Goal: Information Seeking & Learning: Learn about a topic

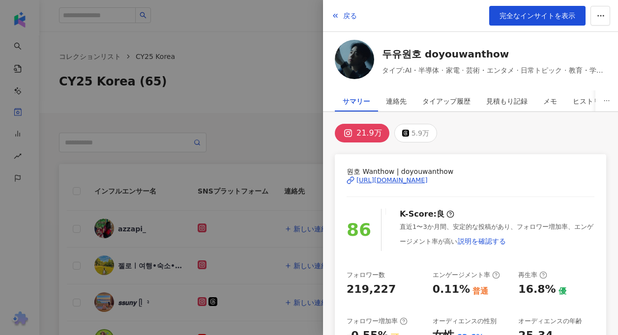
click at [71, 116] on div at bounding box center [309, 167] width 618 height 335
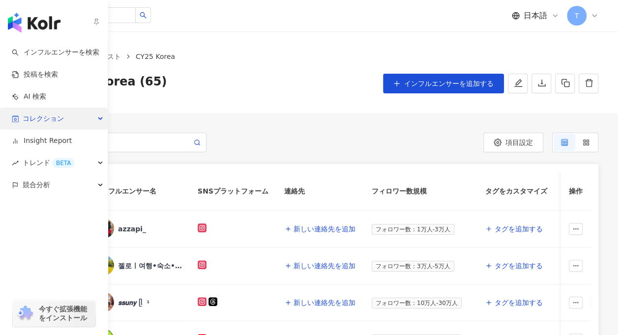
click at [22, 116] on div "コレクション" at bounding box center [54, 119] width 108 height 22
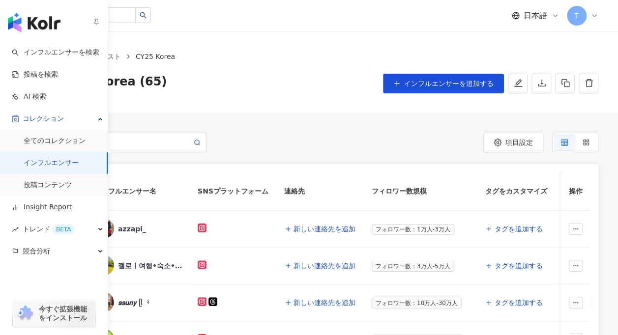
click at [72, 168] on link "インフルエンサー" at bounding box center [51, 163] width 55 height 10
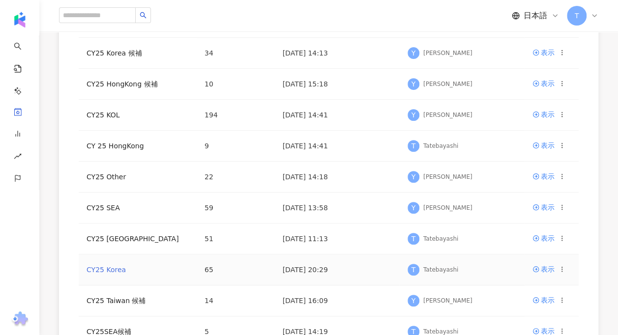
scroll to position [197, 0]
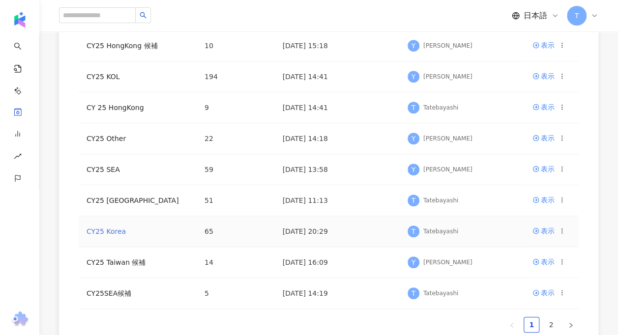
click at [109, 233] on link "CY25 Korea" at bounding box center [106, 232] width 39 height 8
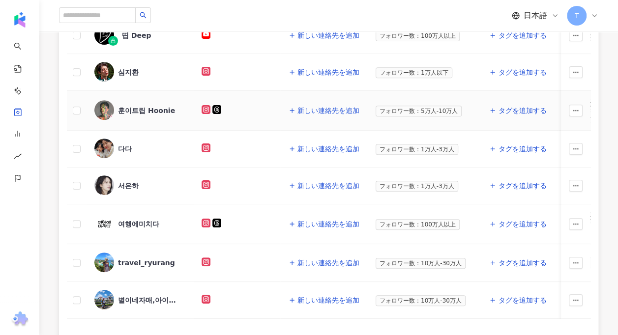
scroll to position [492, 0]
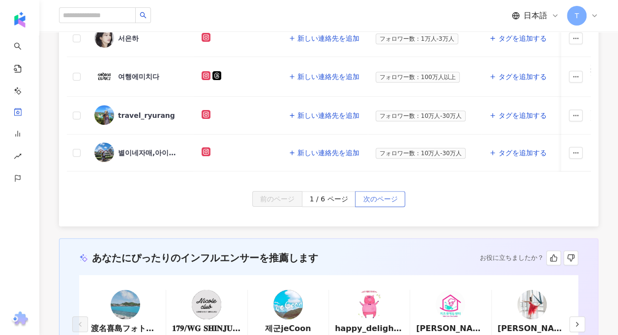
click at [383, 200] on span "次のページ" at bounding box center [380, 200] width 34 height 16
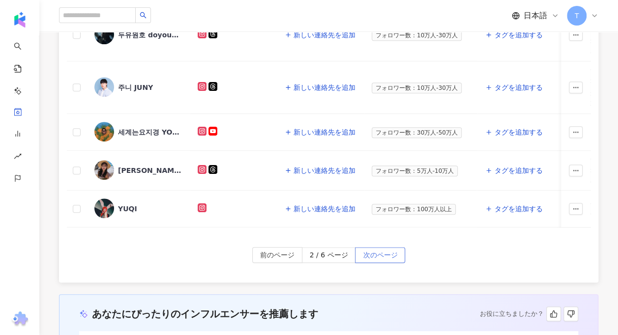
click at [380, 251] on span "次のページ" at bounding box center [380, 256] width 34 height 16
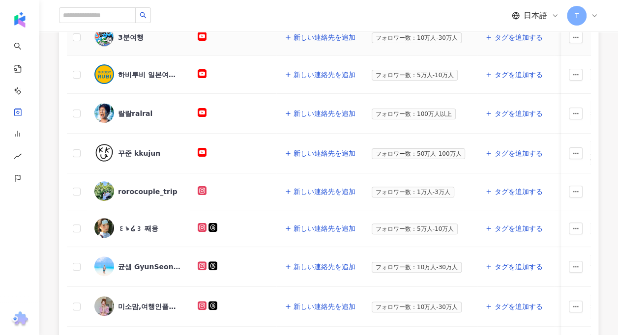
scroll to position [393, 0]
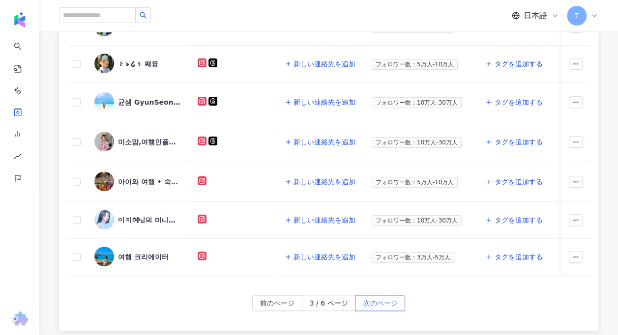
click at [380, 304] on span "次のページ" at bounding box center [380, 304] width 34 height 16
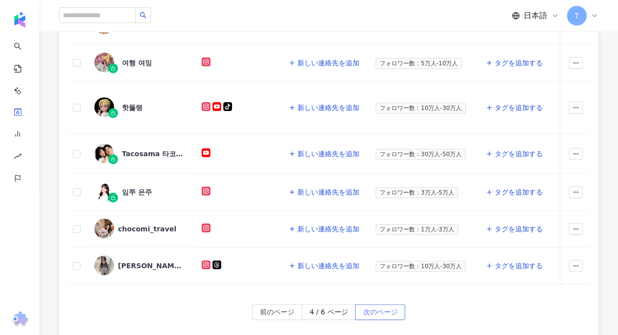
click at [390, 311] on span "次のページ" at bounding box center [380, 313] width 34 height 16
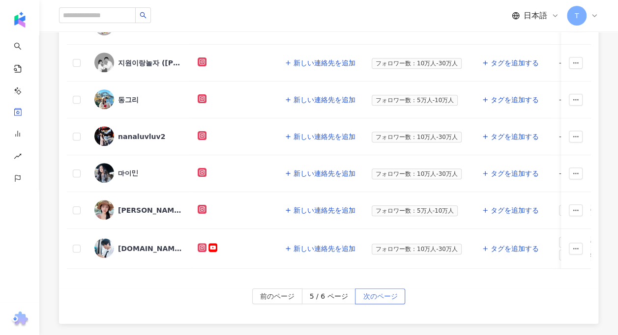
click at [375, 299] on span "次のページ" at bounding box center [380, 297] width 34 height 16
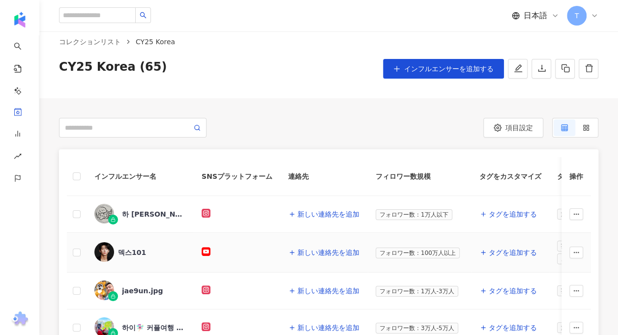
scroll to position [0, 0]
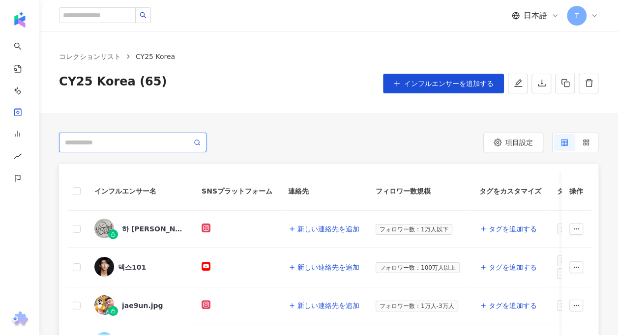
click at [100, 143] on input "search" at bounding box center [128, 142] width 127 height 11
type input "*"
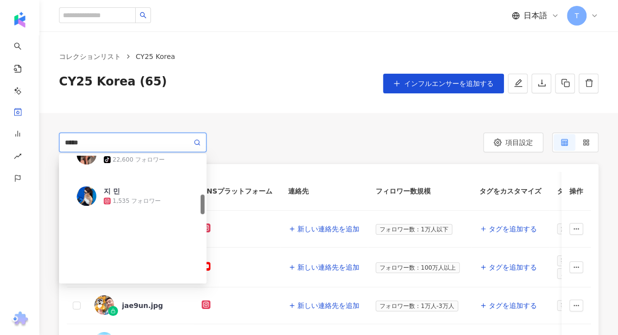
scroll to position [246, 0]
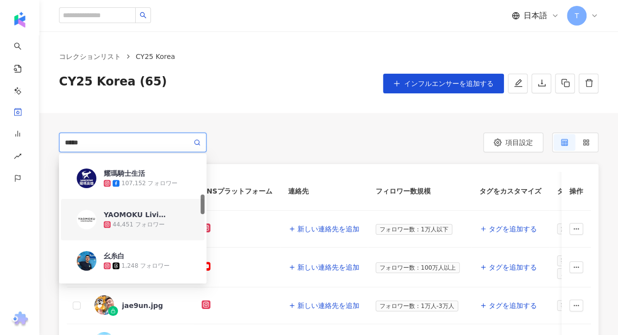
type input "*****"
click at [278, 135] on div "***** ff122481-2d00-415e-9407-2b8b072f2756 5182192c-f81c-4495-b73f-e72008f4d3bc…" at bounding box center [194, 143] width 270 height 20
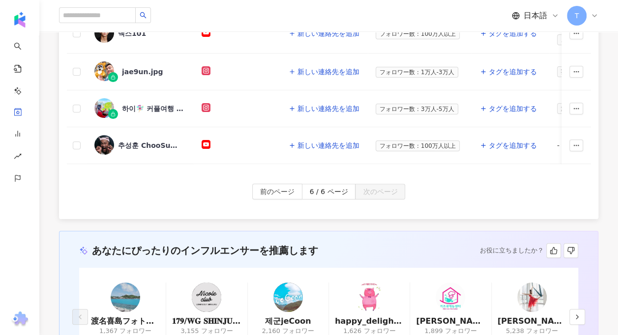
scroll to position [146, 0]
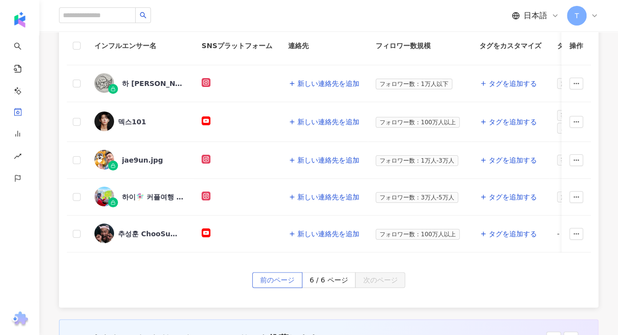
click at [280, 288] on span "前のページ" at bounding box center [277, 281] width 34 height 16
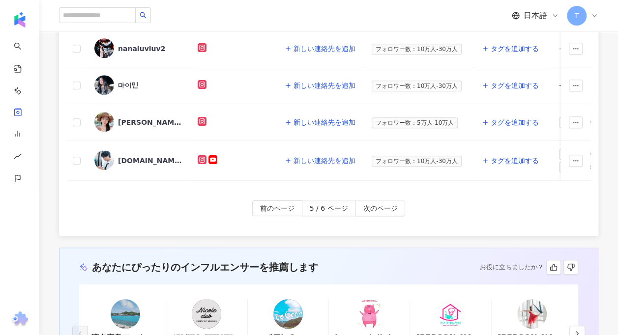
scroll to position [539, 0]
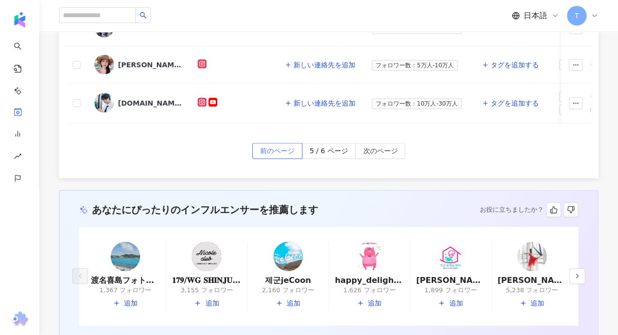
click at [282, 148] on span "前のページ" at bounding box center [277, 152] width 34 height 16
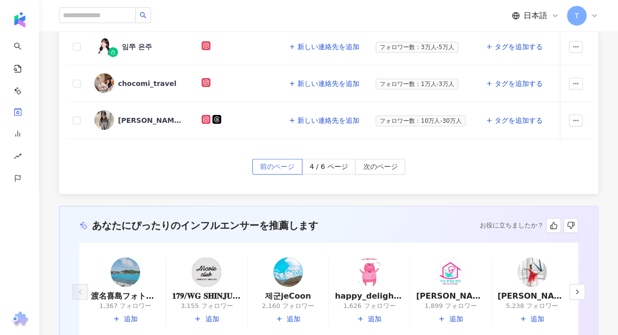
click at [280, 168] on span "前のページ" at bounding box center [277, 167] width 34 height 16
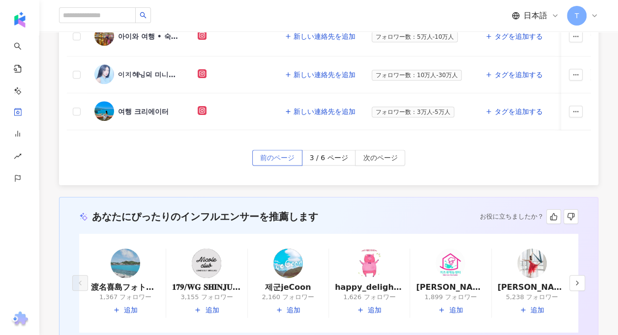
click at [278, 154] on span "前のページ" at bounding box center [277, 158] width 34 height 16
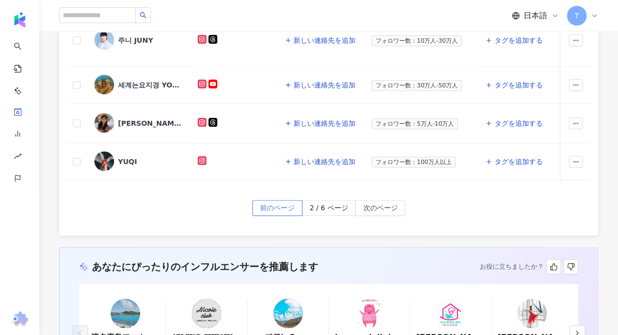
click at [280, 208] on span "前のページ" at bounding box center [277, 209] width 34 height 16
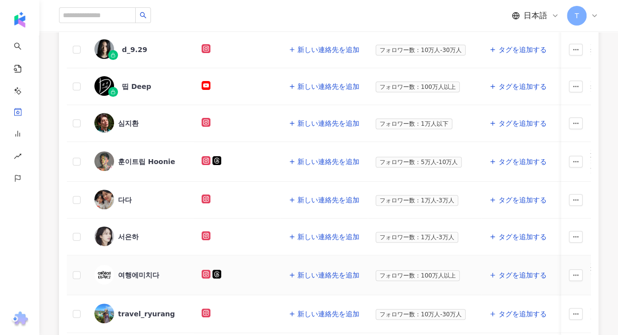
scroll to position [391, 0]
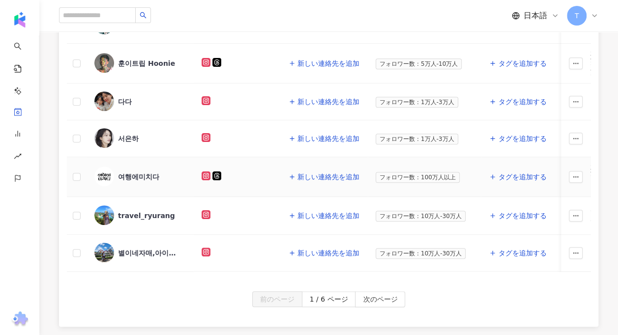
click at [144, 172] on div "여행에미치다" at bounding box center [138, 177] width 41 height 10
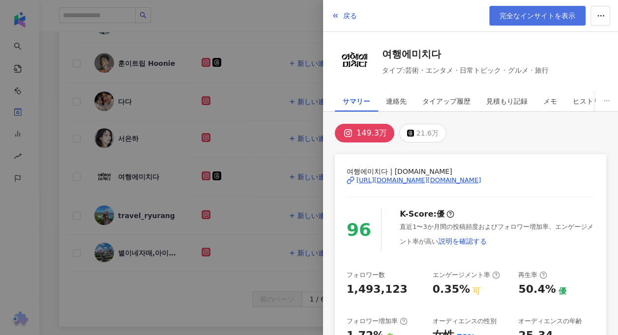
click at [543, 15] on span "完全なインサイトを表示" at bounding box center [538, 16] width 76 height 8
click at [49, 162] on div at bounding box center [309, 167] width 618 height 335
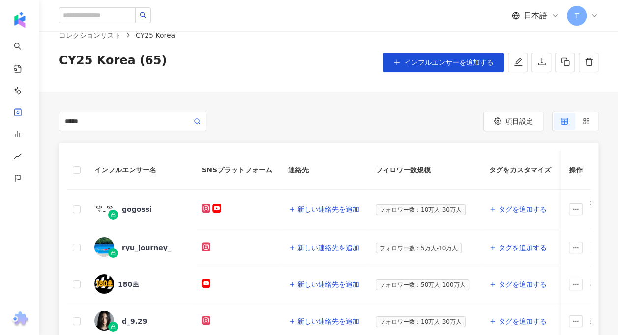
scroll to position [0, 0]
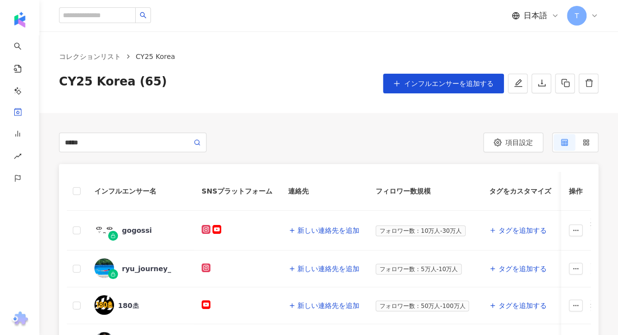
click at [258, 109] on div "コレクションリスト CY25 Korea CY25 Korea (65) インフルエンサーを追加する" at bounding box center [328, 72] width 579 height 82
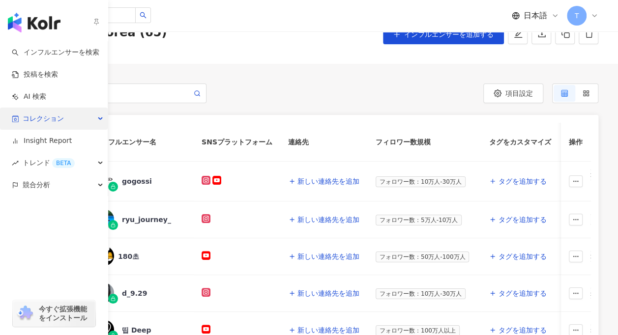
click at [37, 113] on span "コレクション" at bounding box center [43, 119] width 41 height 22
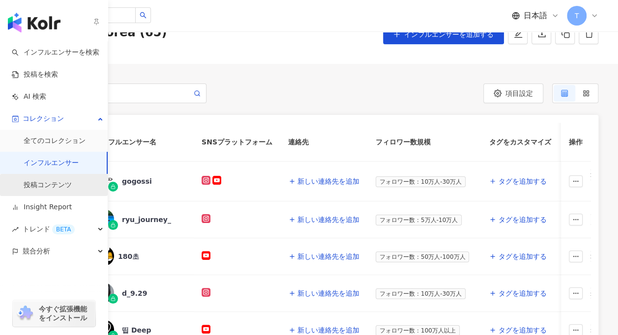
click at [72, 182] on link "投稿コンテンツ" at bounding box center [48, 185] width 48 height 10
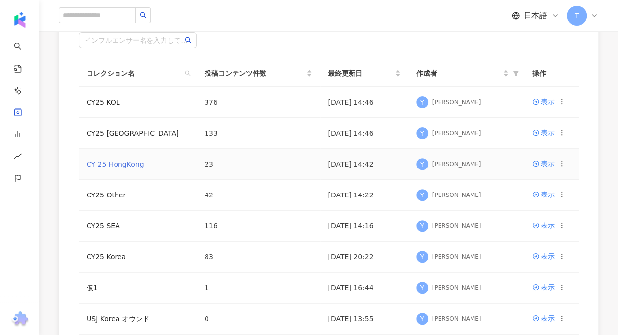
scroll to position [148, 0]
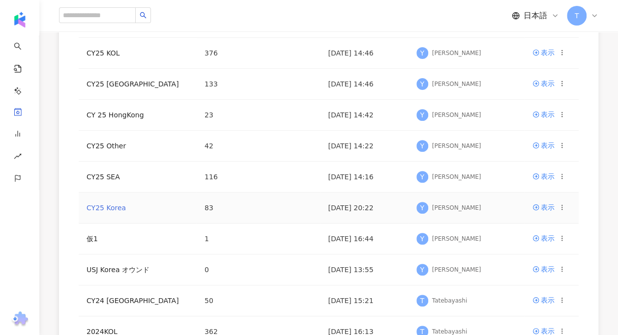
click at [118, 210] on link "CY25 Korea" at bounding box center [106, 208] width 39 height 8
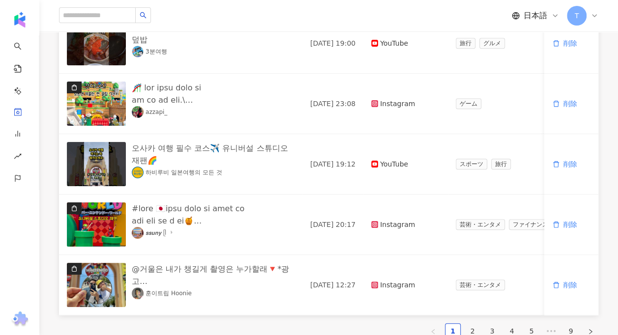
scroll to position [492, 0]
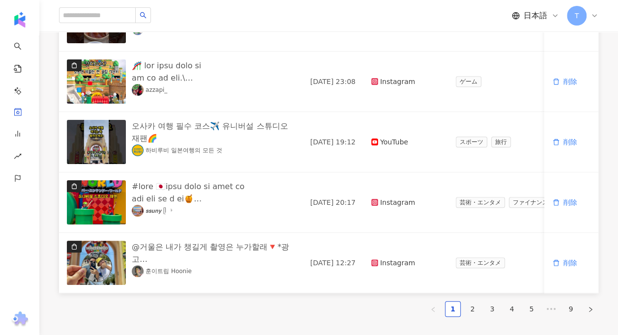
click at [481, 317] on ul "1 2 3 4 5 ••• 9" at bounding box center [328, 309] width 539 height 16
click at [478, 317] on link "2" at bounding box center [472, 309] width 15 height 15
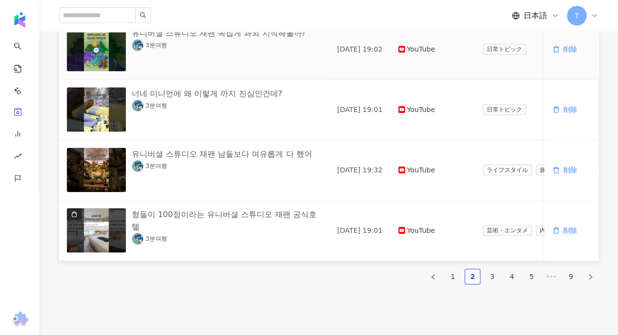
scroll to position [614, 0]
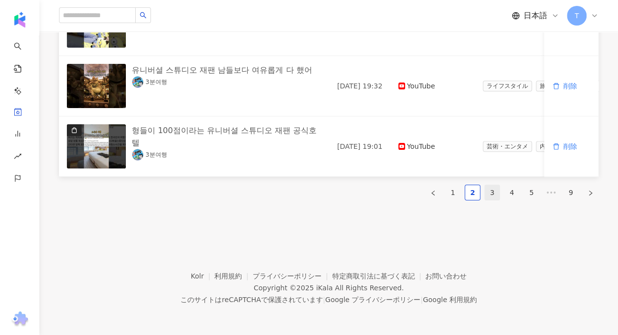
click at [487, 200] on li "3" at bounding box center [492, 193] width 16 height 16
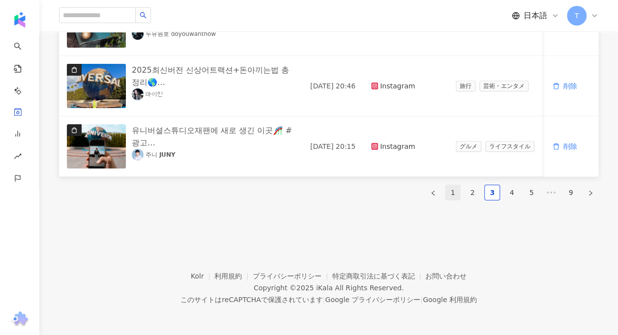
click at [451, 194] on link "1" at bounding box center [452, 192] width 15 height 15
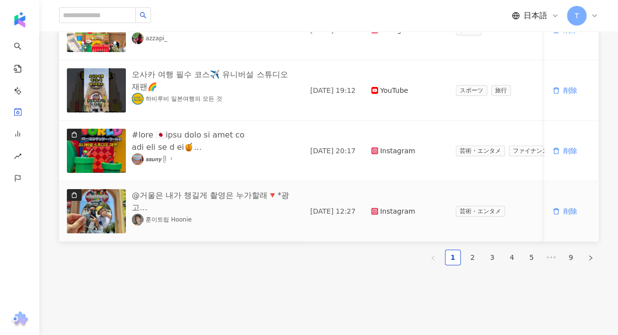
scroll to position [564, 0]
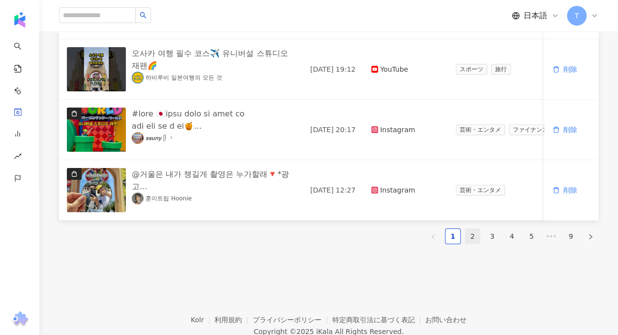
click at [471, 242] on link "2" at bounding box center [472, 236] width 15 height 15
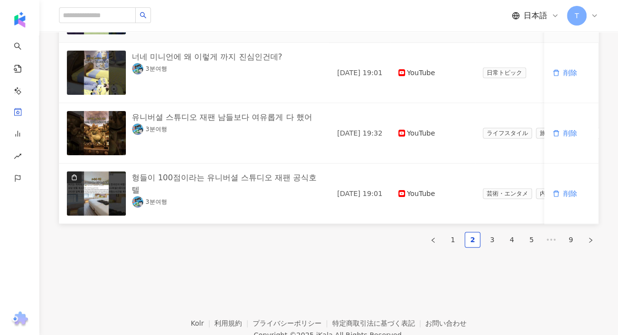
scroll to position [590, 0]
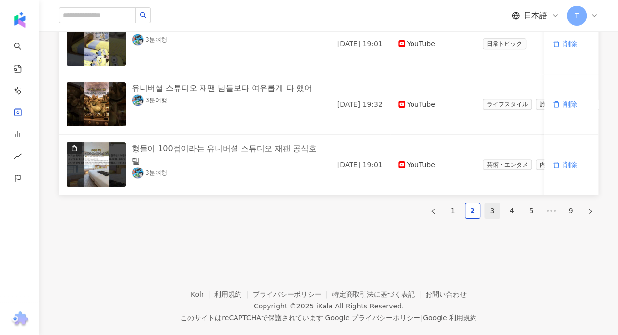
click at [488, 218] on link "3" at bounding box center [492, 211] width 15 height 15
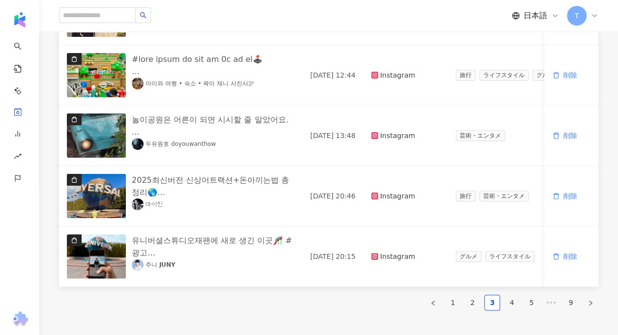
scroll to position [541, 0]
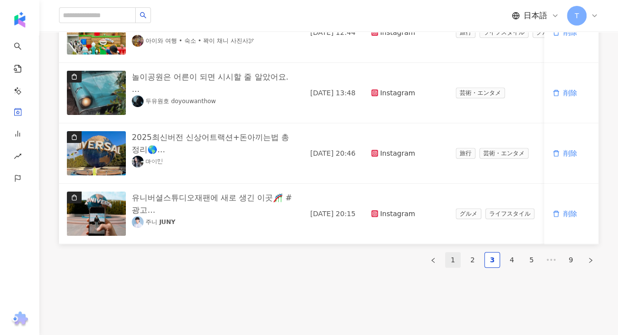
click at [449, 266] on link "1" at bounding box center [452, 260] width 15 height 15
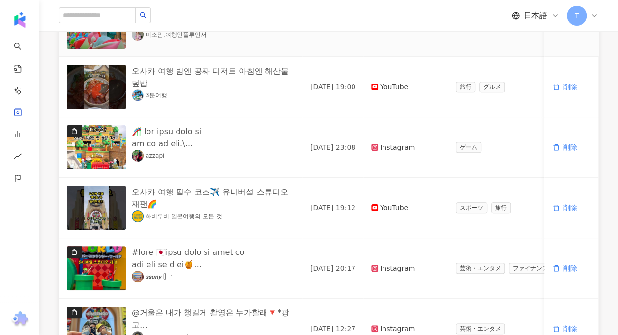
scroll to position [492, 0]
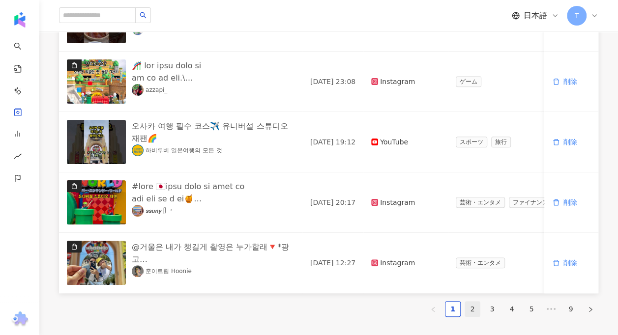
click at [472, 317] on link "2" at bounding box center [472, 309] width 15 height 15
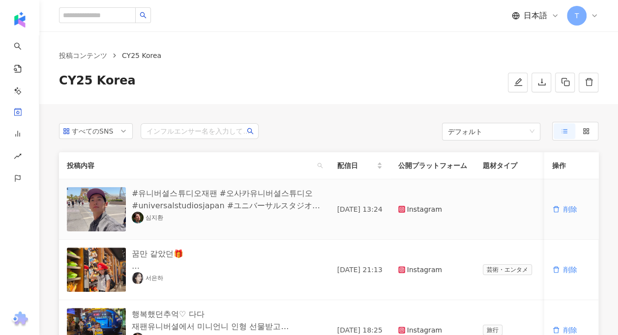
scroll to position [0, 0]
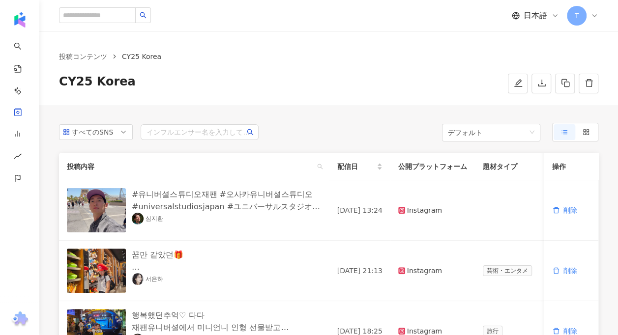
click at [390, 171] on th "公開プラットフォーム" at bounding box center [432, 166] width 85 height 27
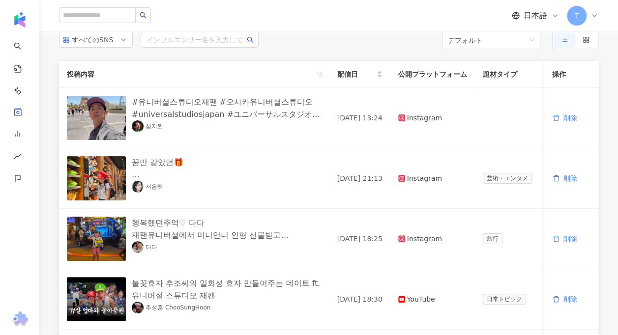
scroll to position [49, 0]
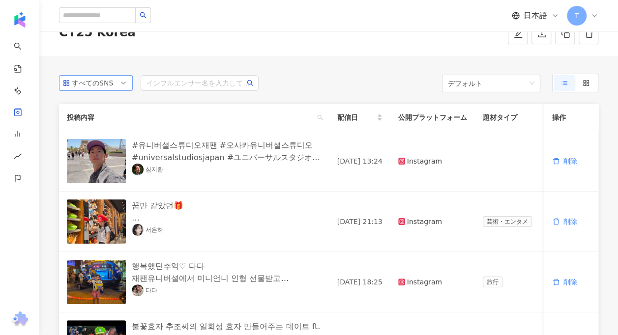
click at [104, 79] on div "すべてのSNS" at bounding box center [88, 83] width 32 height 15
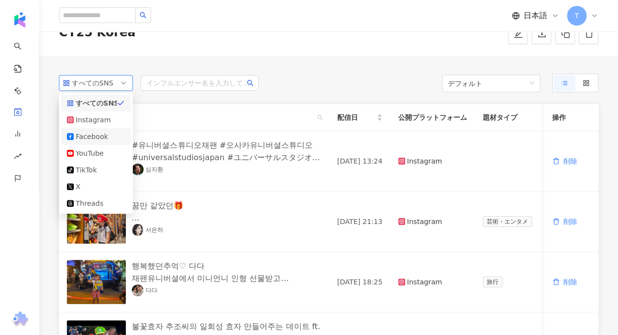
click at [109, 124] on div "Instagram" at bounding box center [96, 120] width 58 height 11
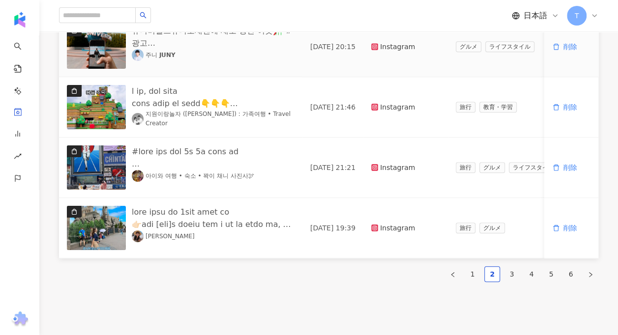
scroll to position [590, 0]
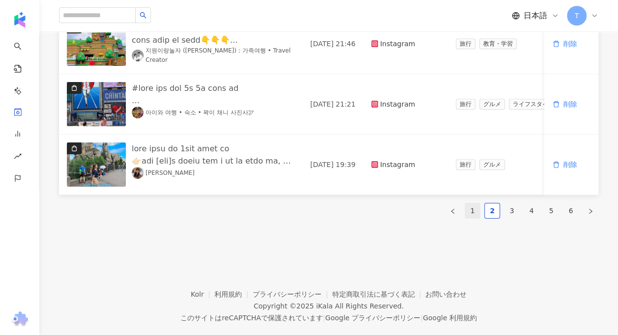
click at [475, 214] on link "1" at bounding box center [472, 211] width 15 height 15
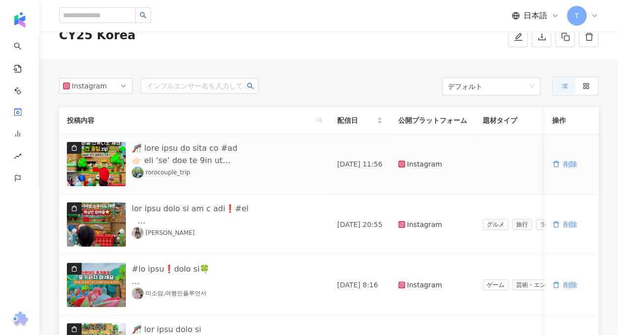
scroll to position [0, 0]
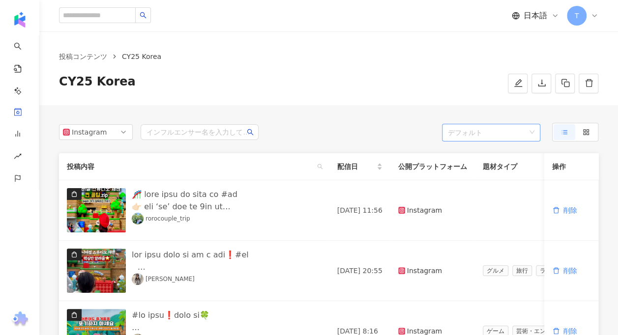
click at [488, 137] on span "デフォルト" at bounding box center [491, 133] width 87 height 18
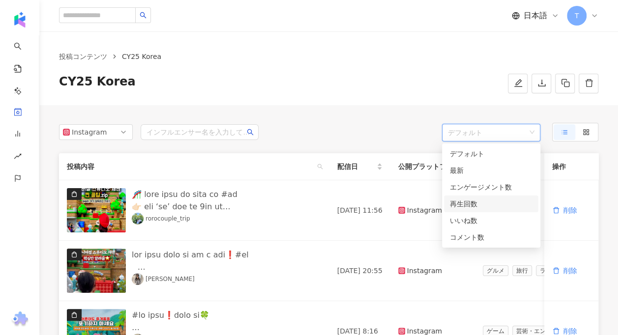
click at [470, 203] on div "再生回数" at bounding box center [491, 204] width 83 height 11
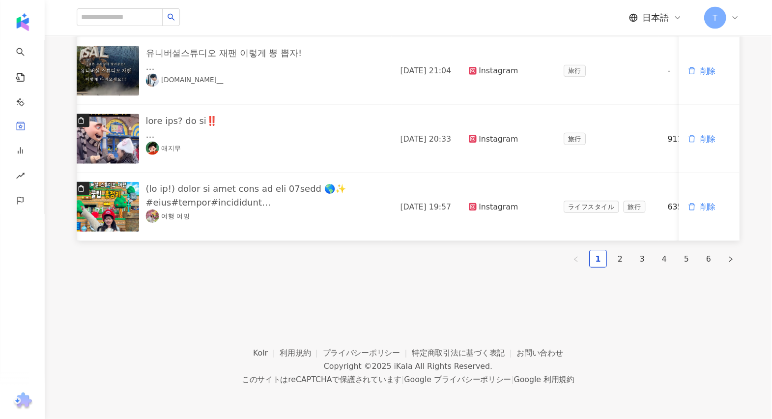
scroll to position [0, 11]
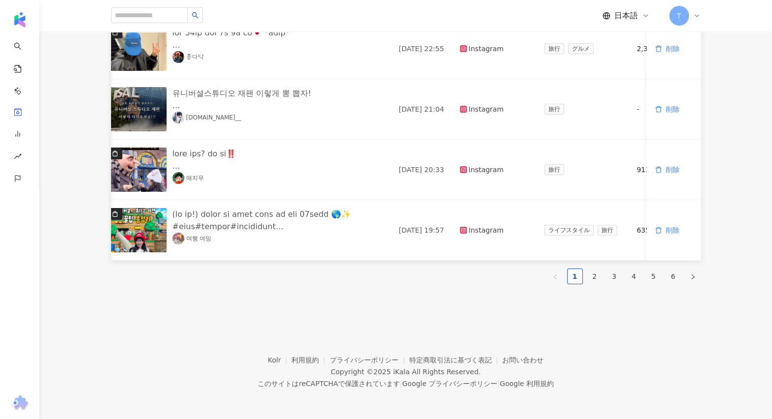
drag, startPoint x: 594, startPoint y: 0, endPoint x: 305, endPoint y: 293, distance: 411.0
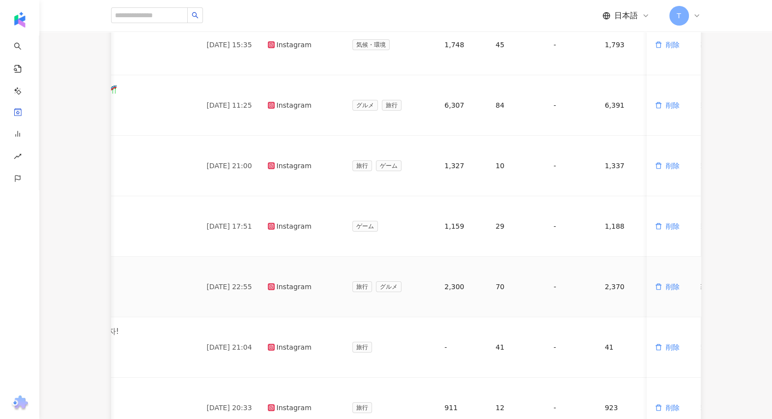
scroll to position [533, 0]
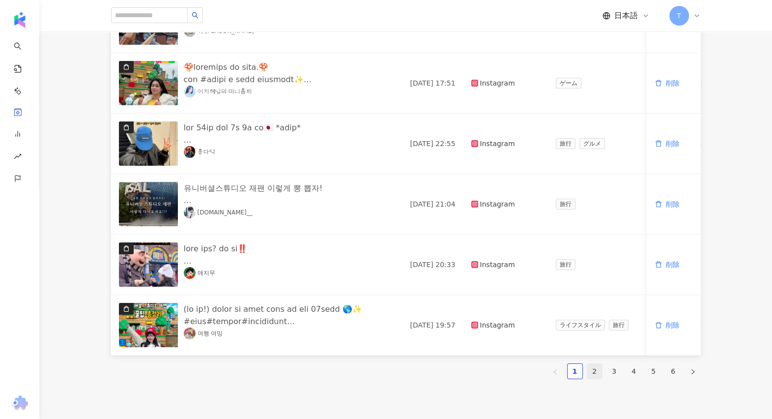
click at [589, 335] on link "2" at bounding box center [595, 371] width 15 height 15
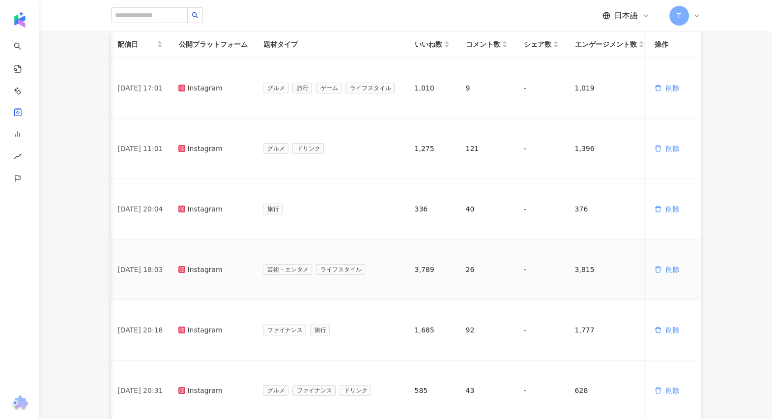
scroll to position [430, 0]
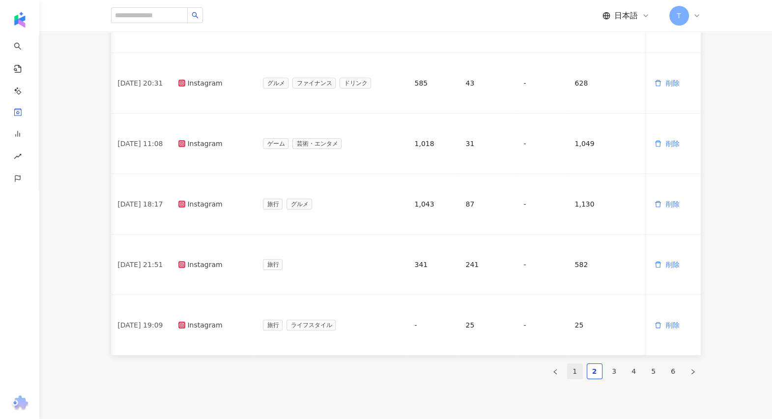
click at [579, 335] on link "1" at bounding box center [575, 371] width 15 height 15
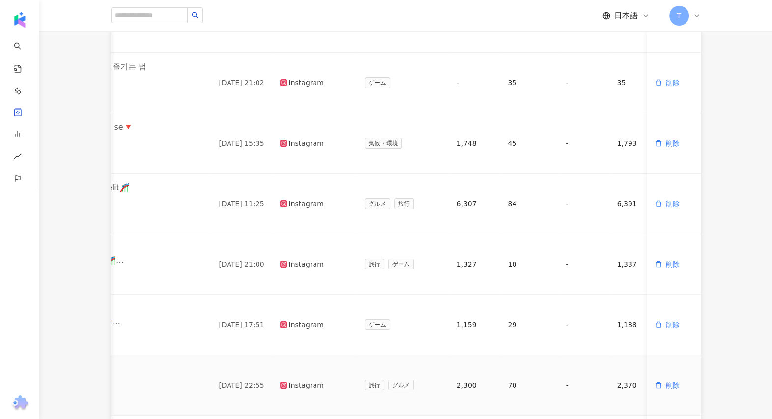
scroll to position [184, 0]
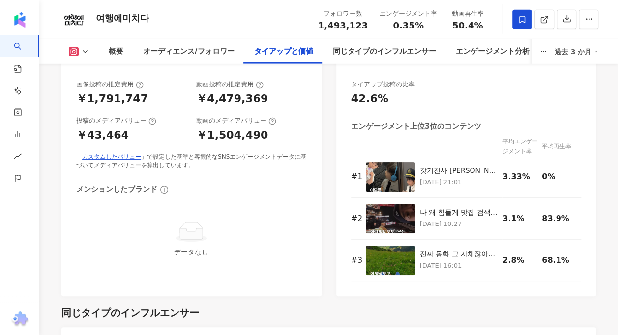
scroll to position [1328, 0]
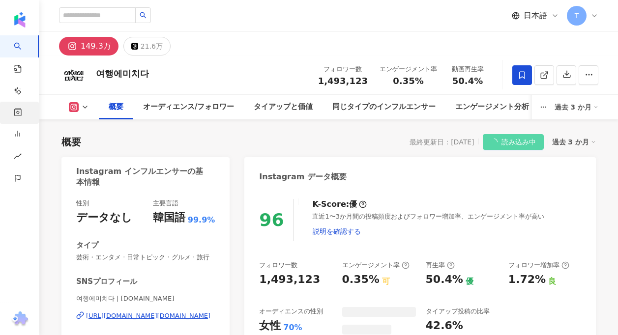
click at [22, 120] on div "コレクション" at bounding box center [19, 113] width 39 height 22
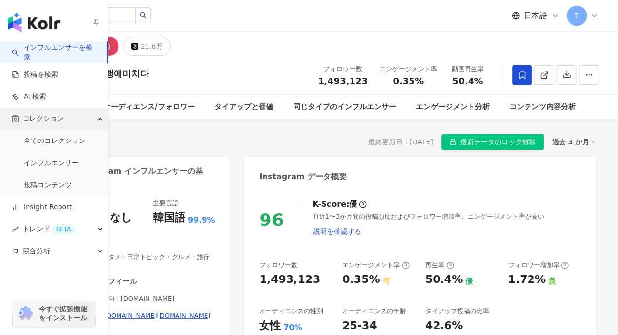
click at [22, 120] on div "コレクション" at bounding box center [54, 119] width 108 height 22
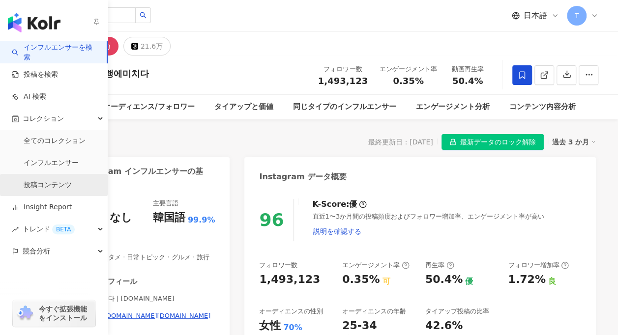
click at [35, 182] on link "投稿コンテンツ" at bounding box center [48, 185] width 48 height 10
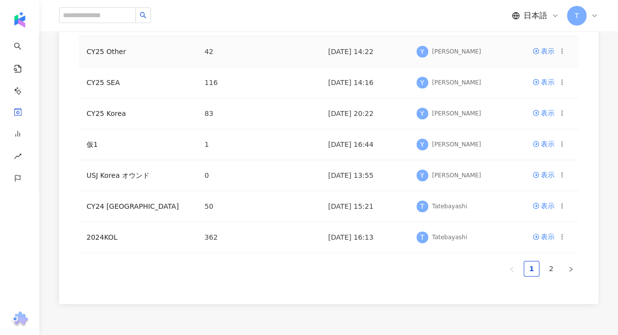
scroll to position [246, 0]
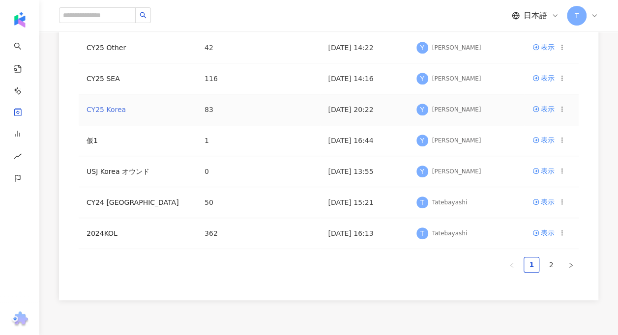
click at [117, 108] on link "CY25 Korea" at bounding box center [106, 110] width 39 height 8
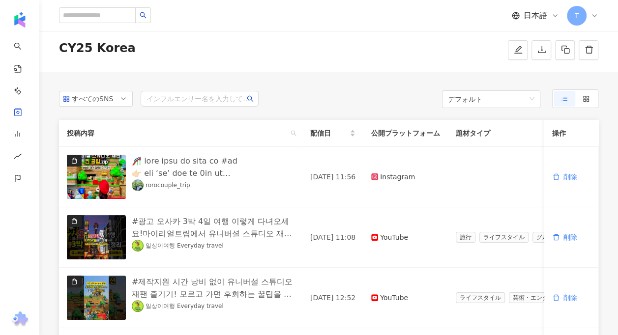
scroll to position [49, 0]
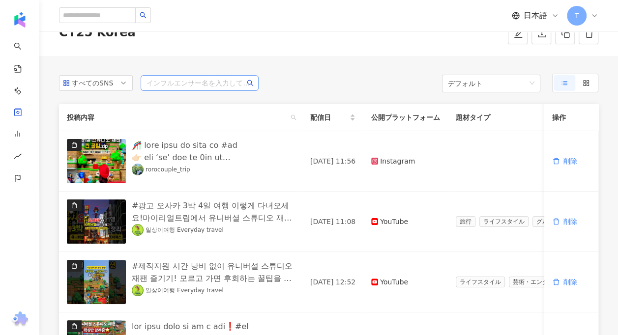
click at [184, 84] on input "search" at bounding box center [200, 83] width 106 height 15
click at [194, 84] on input "search" at bounding box center [200, 83] width 106 height 15
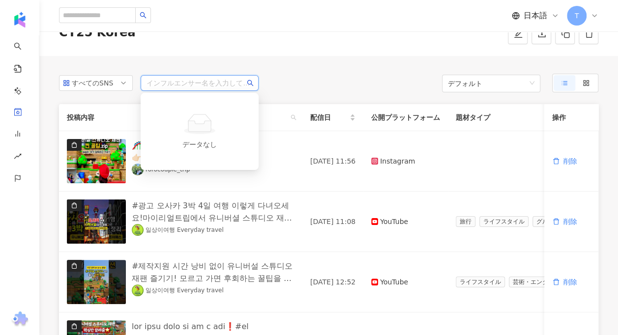
type input "*"
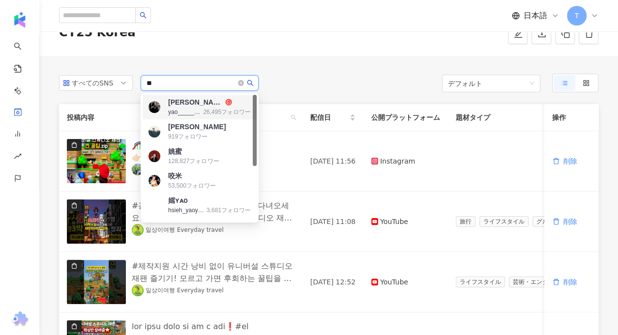
type input "*"
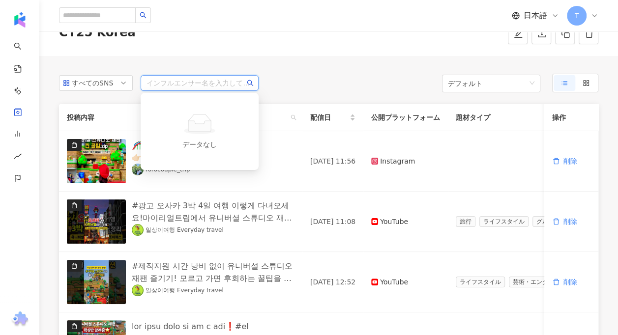
click at [386, 78] on div "すべてのSNS インフルエンサー名を入力してください デフォルト" at bounding box center [328, 83] width 539 height 19
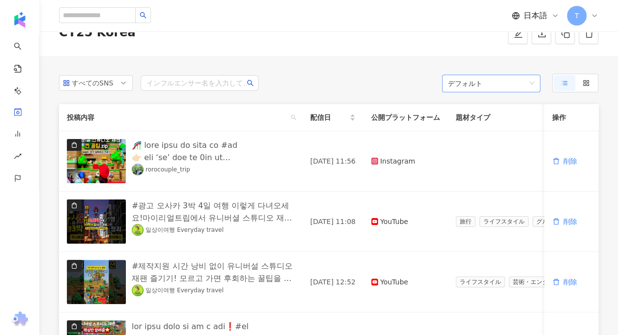
click at [479, 81] on span "デフォルト" at bounding box center [491, 84] width 87 height 18
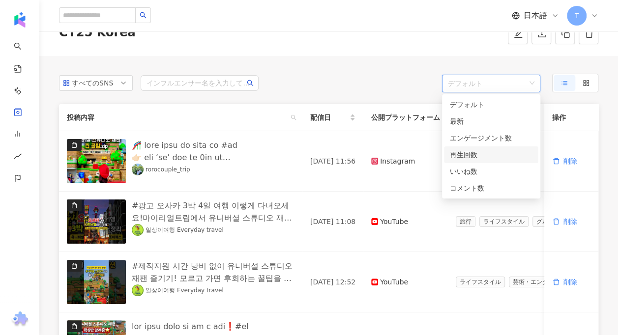
click at [465, 153] on div "再生回数" at bounding box center [491, 154] width 83 height 11
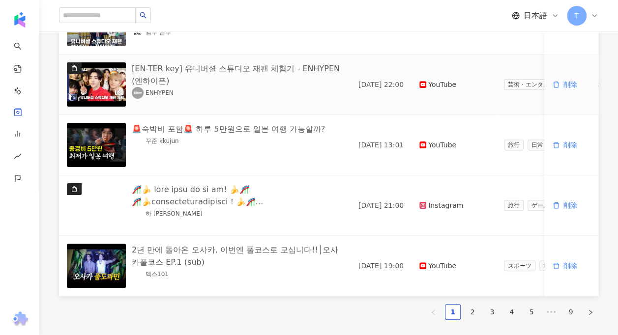
scroll to position [541, 0]
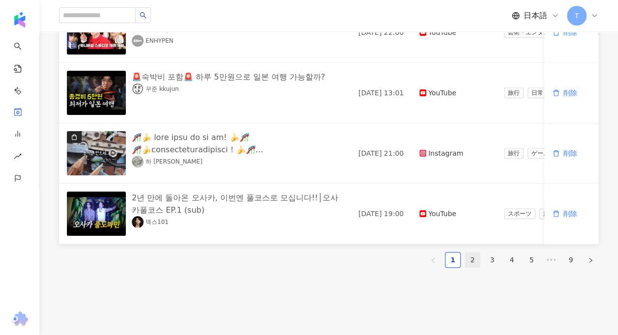
click at [475, 267] on link "2" at bounding box center [472, 260] width 15 height 15
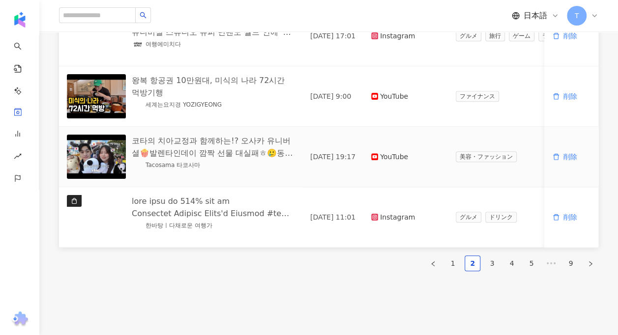
scroll to position [614, 0]
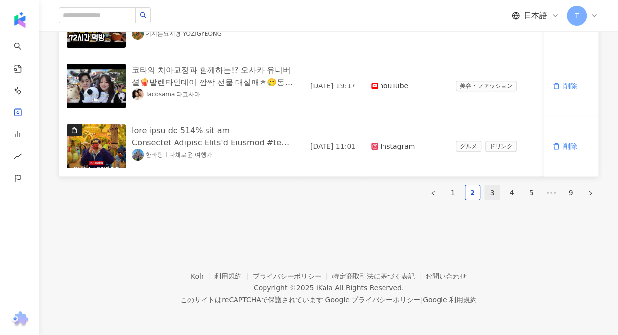
click at [496, 191] on link "3" at bounding box center [492, 192] width 15 height 15
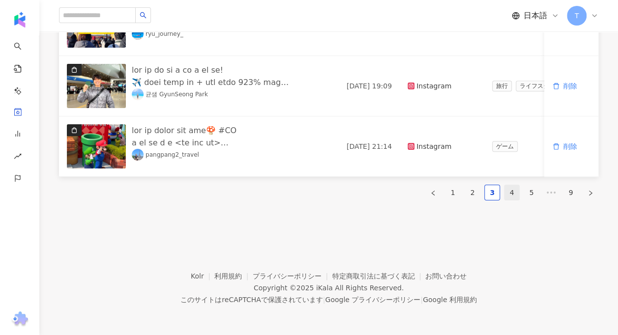
click at [510, 197] on link "4" at bounding box center [511, 192] width 15 height 15
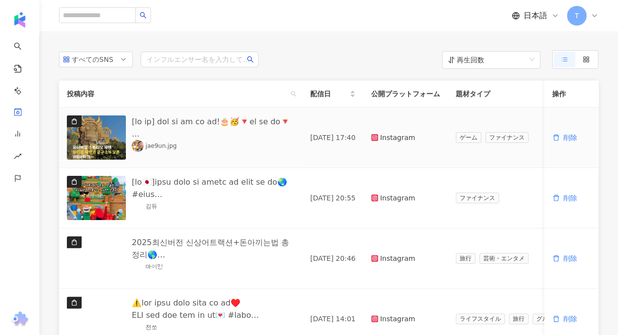
scroll to position [515, 0]
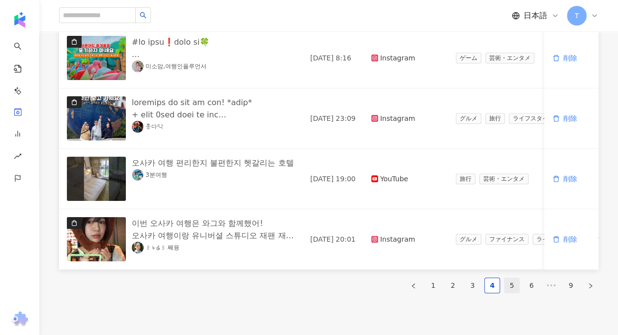
click at [512, 291] on link "5" at bounding box center [511, 285] width 15 height 15
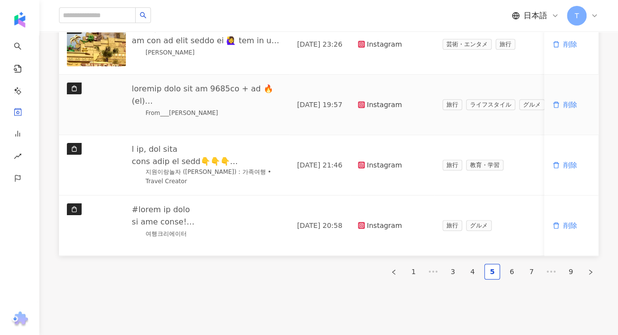
scroll to position [564, 0]
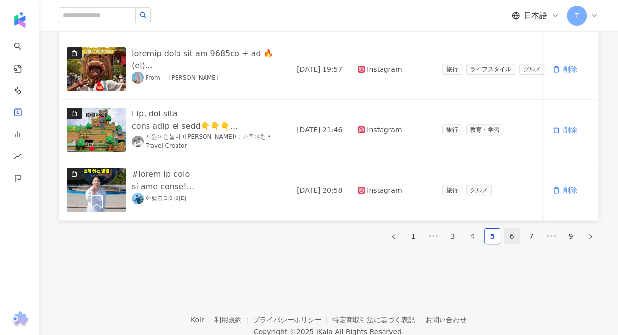
click at [514, 241] on link "6" at bounding box center [511, 236] width 15 height 15
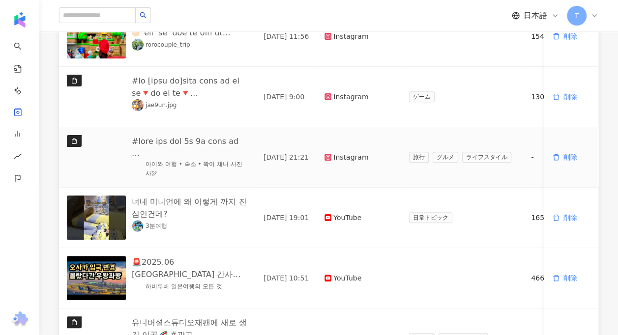
scroll to position [541, 0]
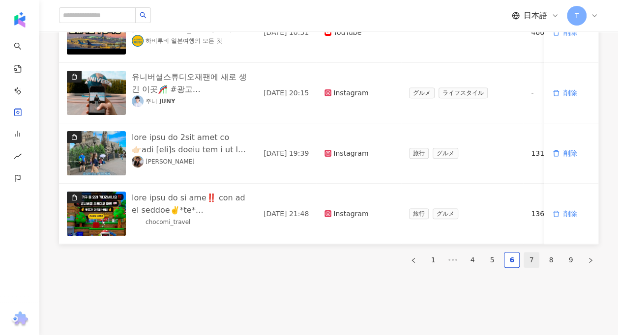
click at [538, 266] on link "7" at bounding box center [531, 260] width 15 height 15
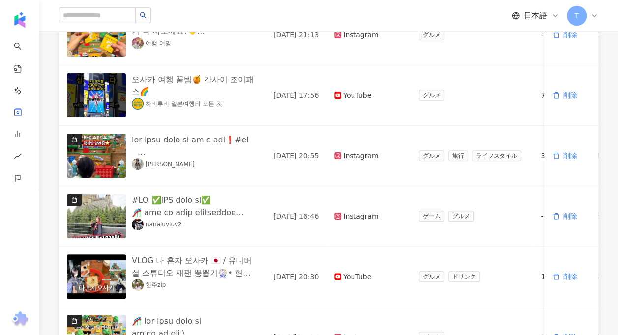
scroll to position [492, 0]
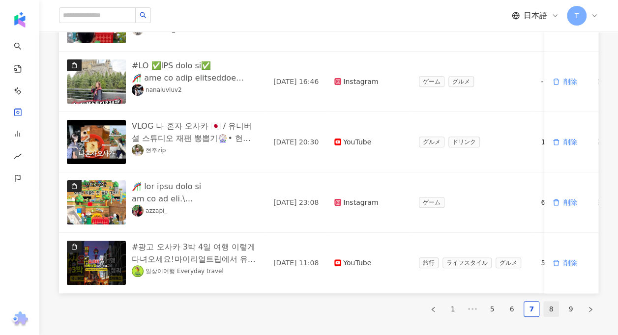
click at [550, 313] on link "8" at bounding box center [551, 309] width 15 height 15
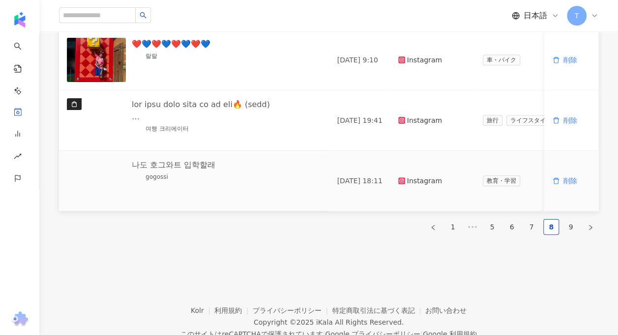
scroll to position [614, 0]
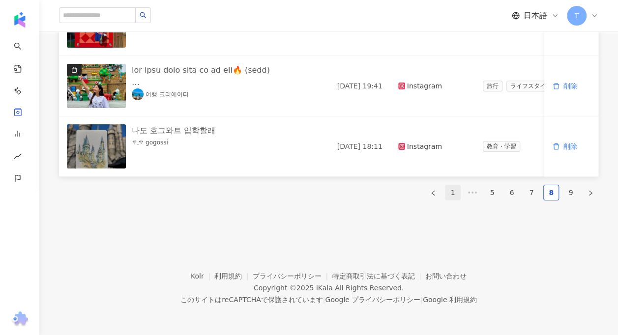
click at [449, 189] on link "1" at bounding box center [452, 192] width 15 height 15
